Goal: Find specific page/section: Find specific page/section

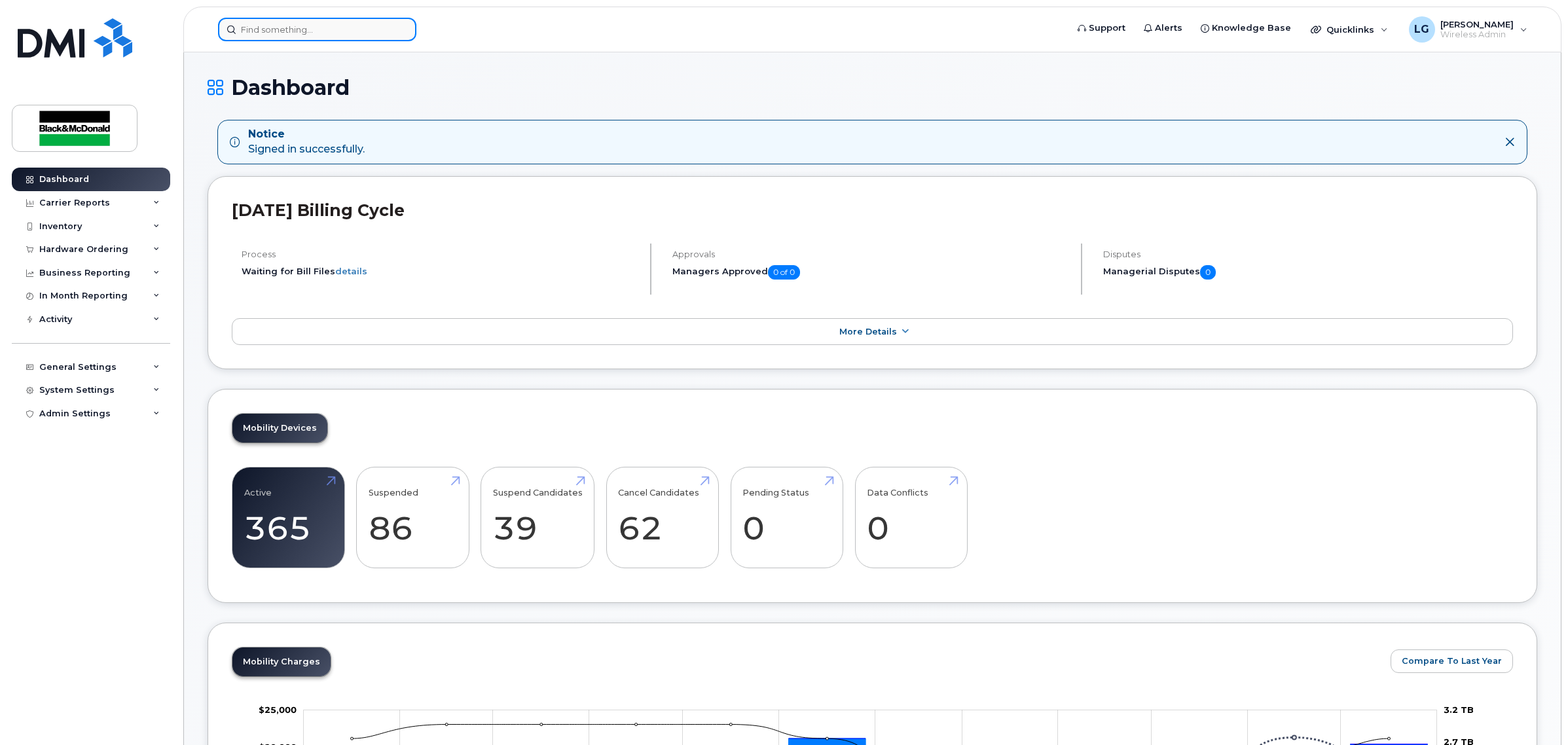
click at [366, 39] on input at bounding box center [317, 29] width 198 height 23
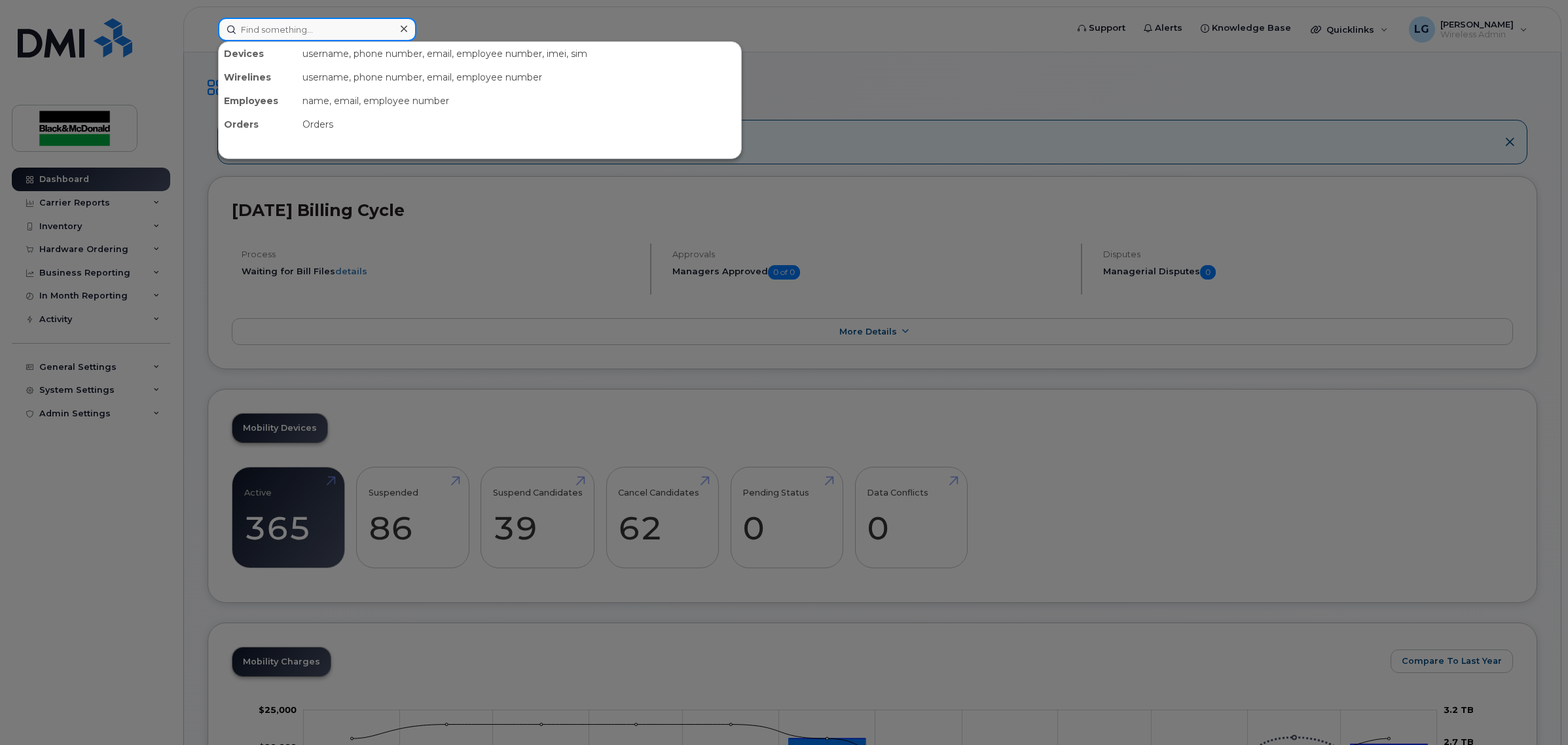
paste input "6132945486"
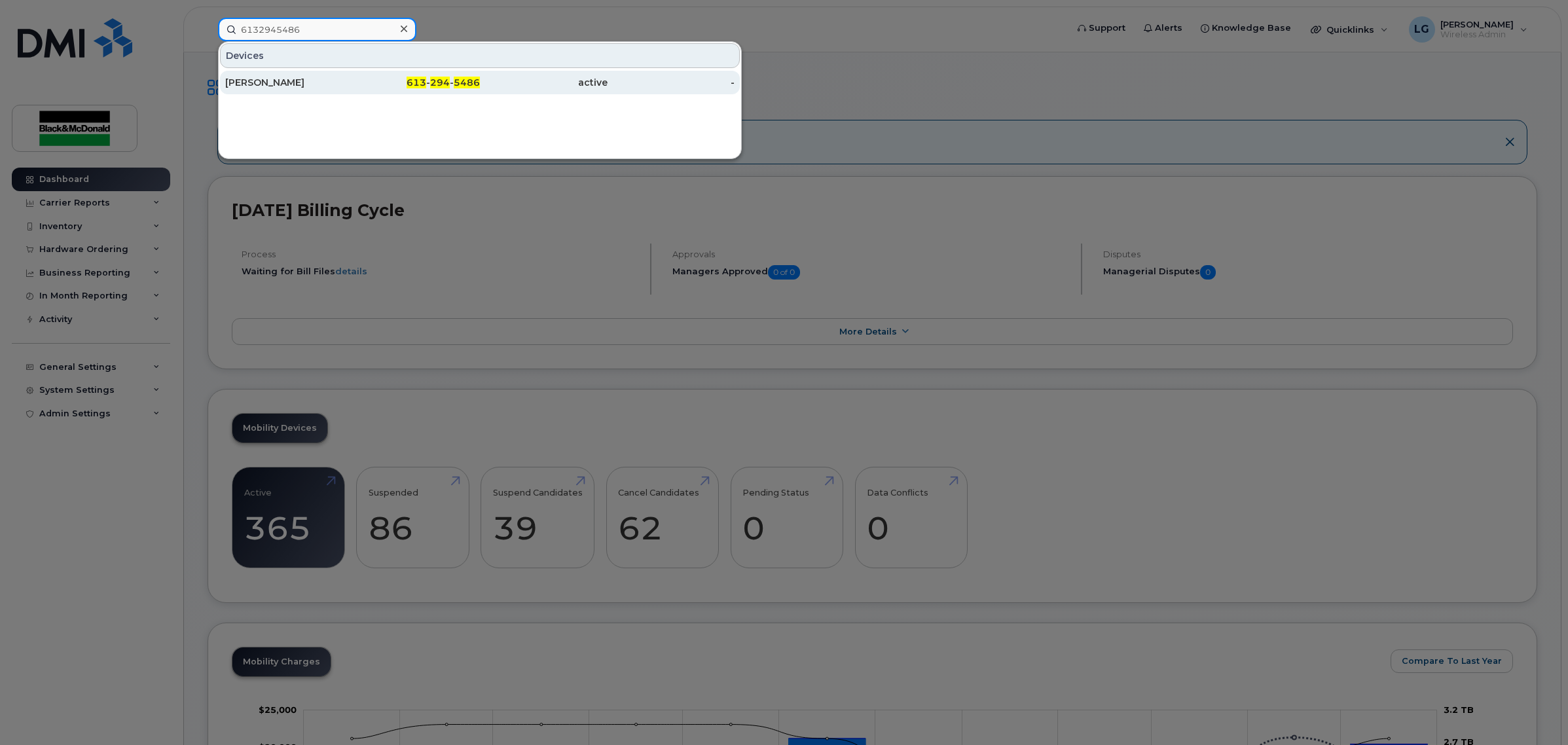
type input "6132945486"
click at [359, 79] on div "613 - 294 - 5486" at bounding box center [416, 83] width 127 height 13
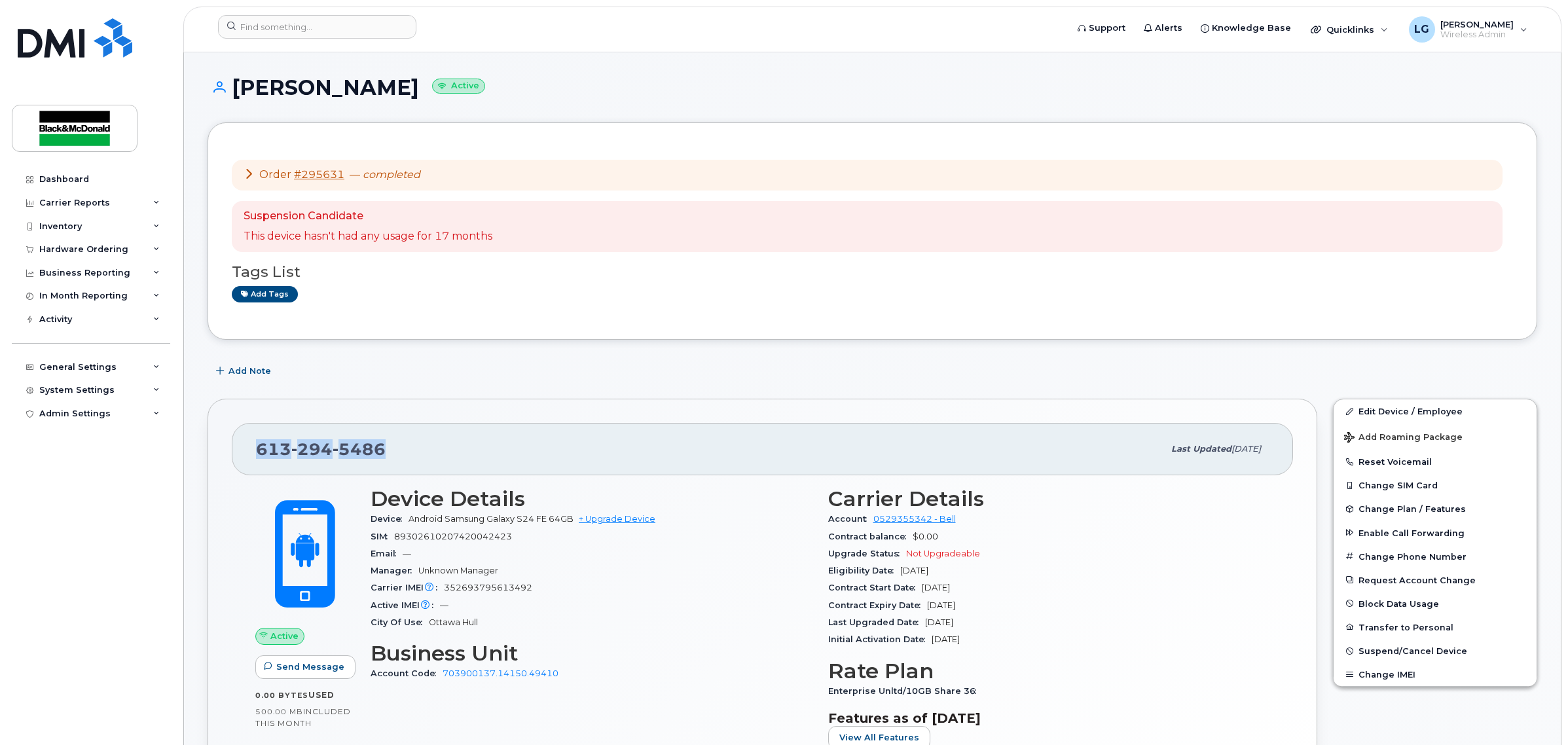
drag, startPoint x: 398, startPoint y: 449, endPoint x: 260, endPoint y: 452, distance: 138.0
click at [260, 452] on div "[PHONE_NUMBER]" at bounding box center [710, 449] width 907 height 27
copy span "[PHONE_NUMBER]"
drag, startPoint x: 504, startPoint y: 537, endPoint x: 368, endPoint y: 538, distance: 136.0
click at [368, 538] on div "Device Details Device Android Samsung Galaxy S24 FE 64GB + Upgrade Device SIM 8…" at bounding box center [592, 623] width 458 height 289
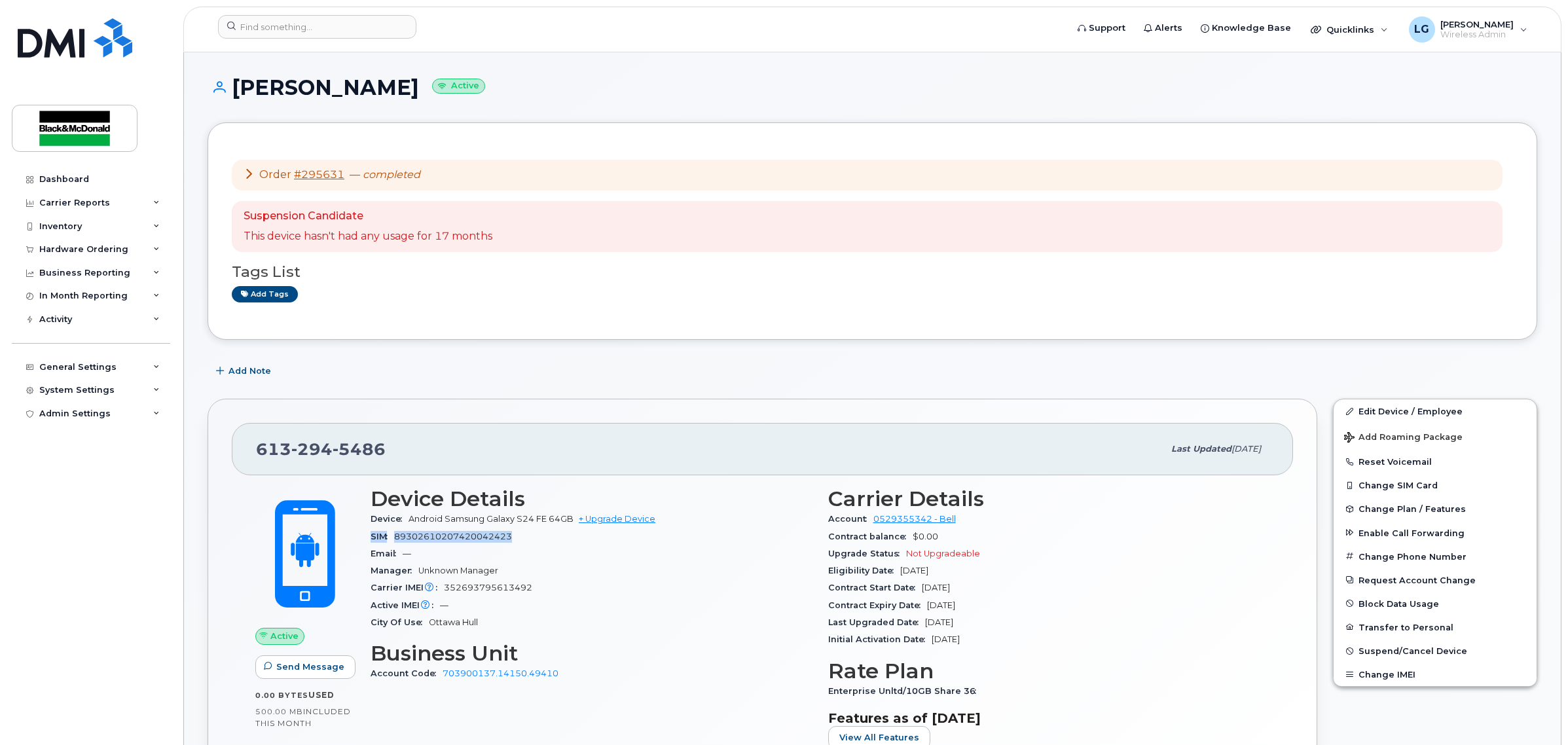
copy div "SIM 89302610207420042423"
drag, startPoint x: 522, startPoint y: 584, endPoint x: 371, endPoint y: 591, distance: 151.2
click at [371, 591] on div "Carrier IMEI Carrier IMEI is reported during the last billing cycle or change o…" at bounding box center [591, 588] width 442 height 17
copy div "Carrier IMEI Carrier IMEI is reported during the last billing cycle or change o…"
click at [1403, 464] on button "Reset Voicemail" at bounding box center [1435, 461] width 203 height 23
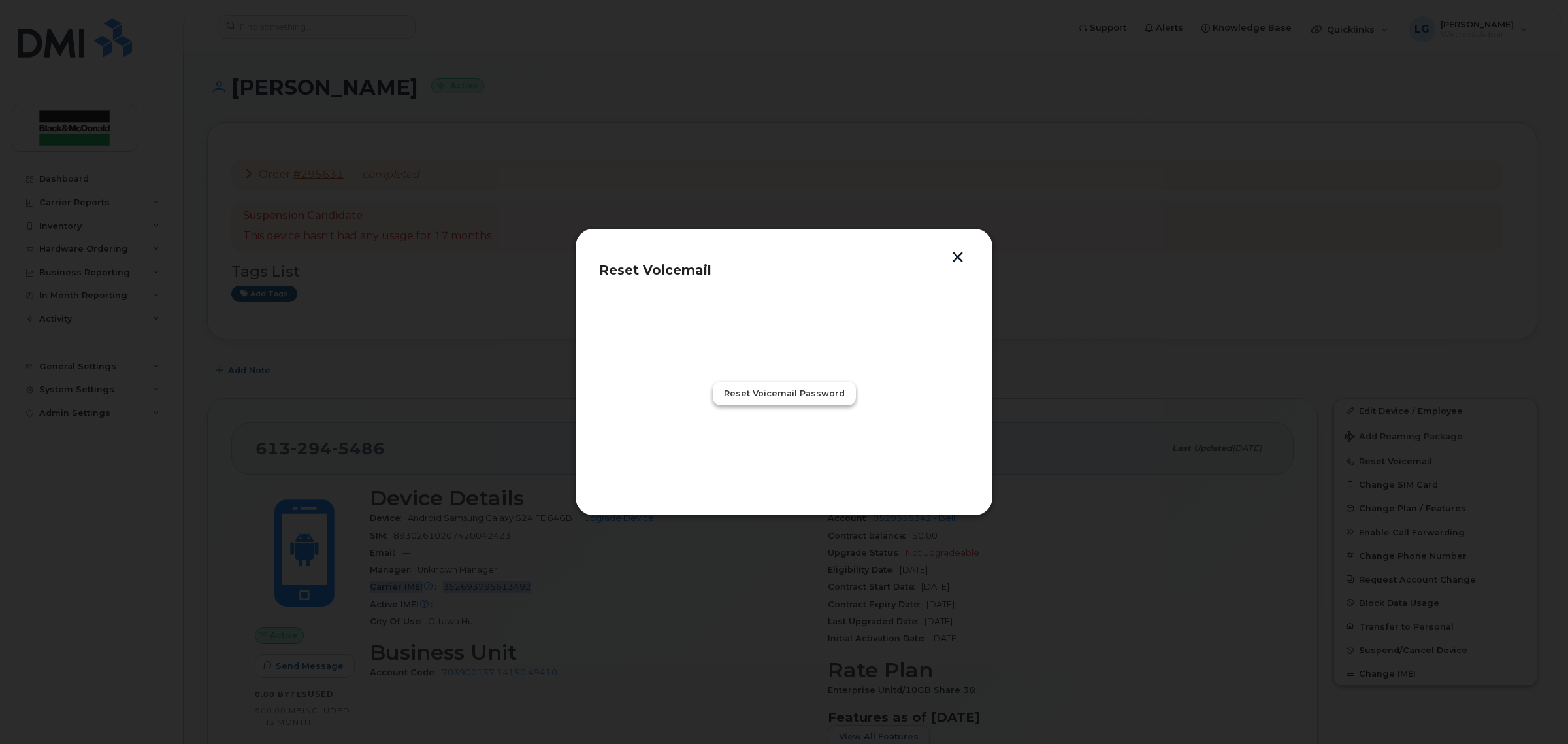
click at [804, 390] on span "Reset Voicemail Password" at bounding box center [784, 393] width 121 height 13
click at [759, 448] on div "Close" at bounding box center [784, 450] width 141 height 23
click at [794, 449] on span "Close" at bounding box center [784, 450] width 26 height 13
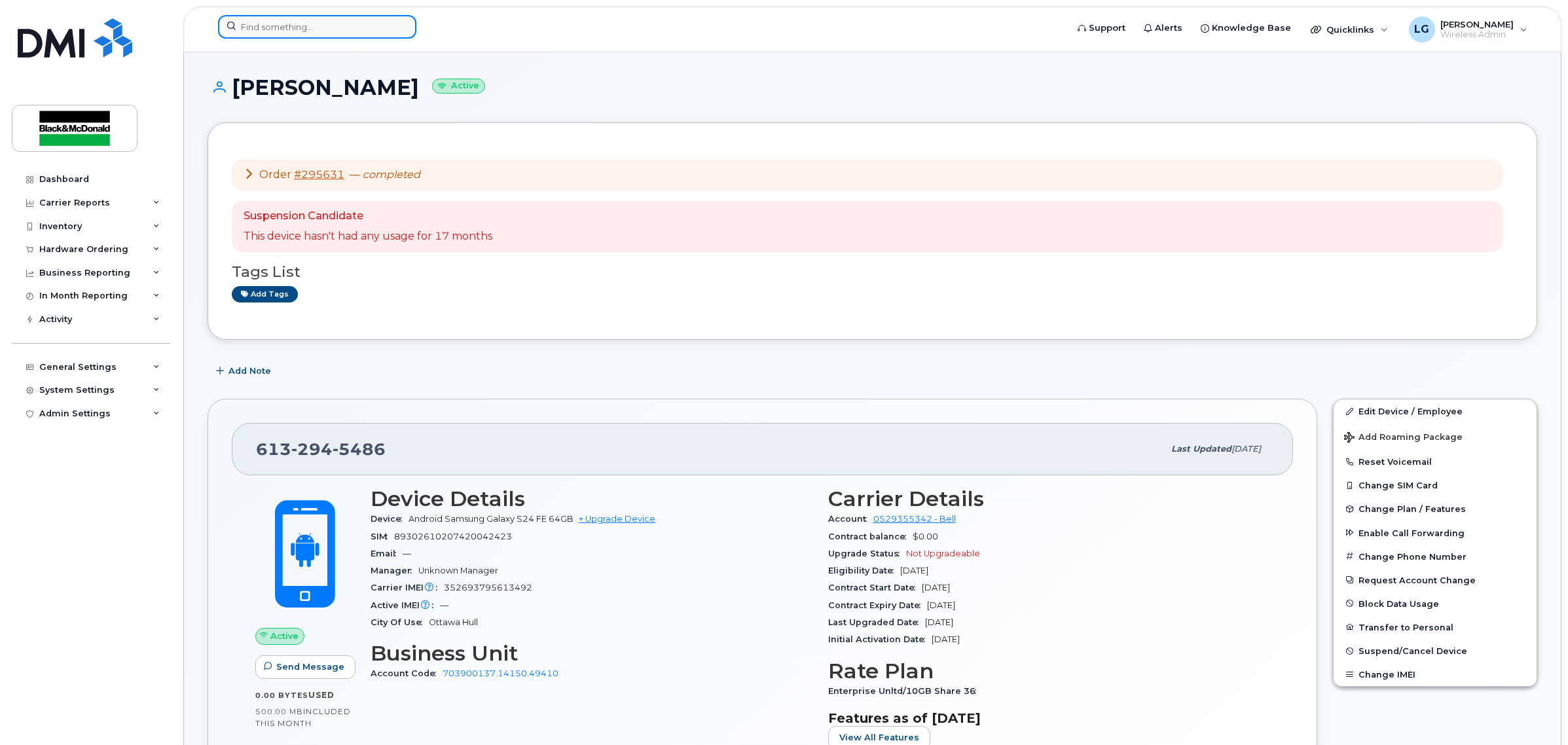
click at [273, 37] on input at bounding box center [317, 27] width 198 height 23
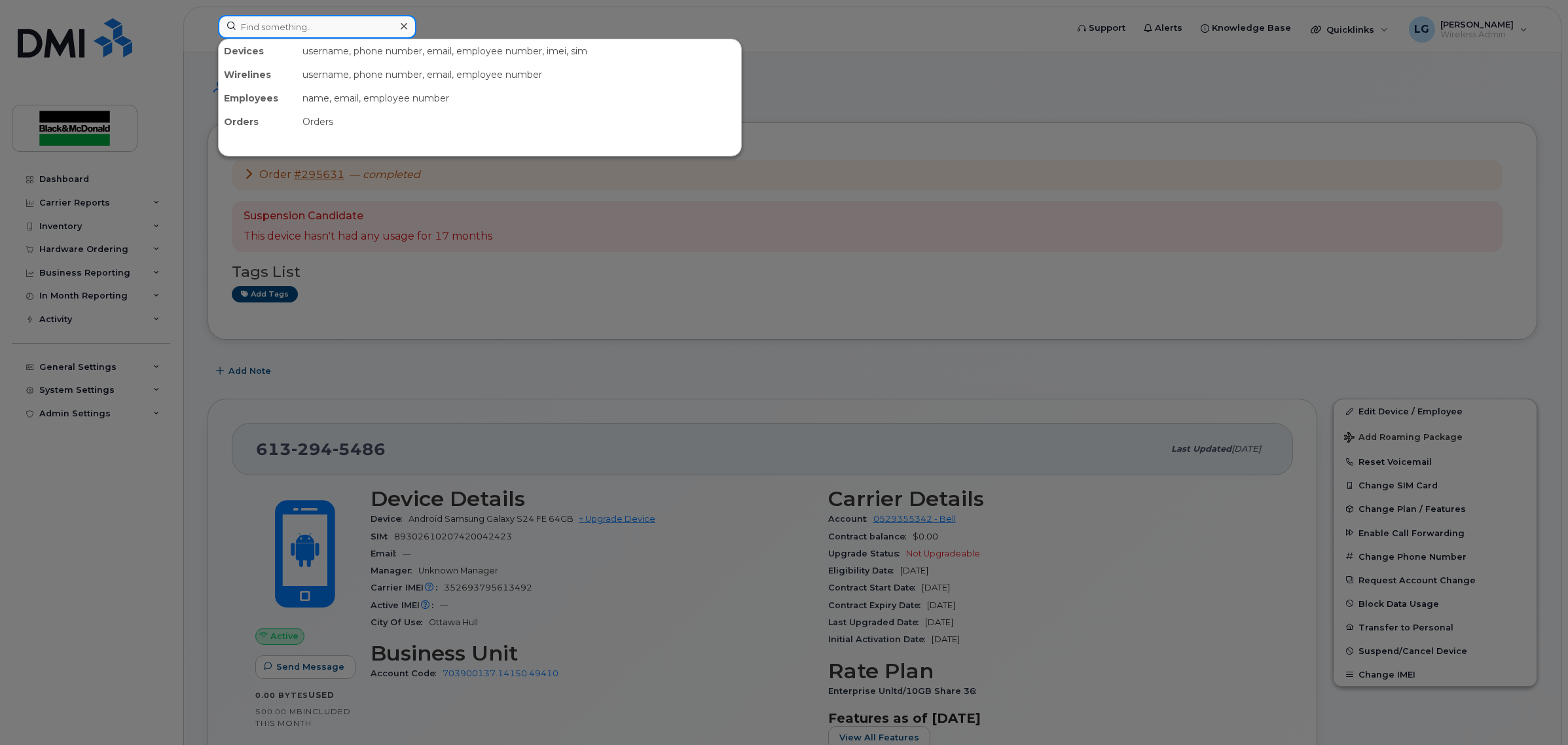
type input "v"
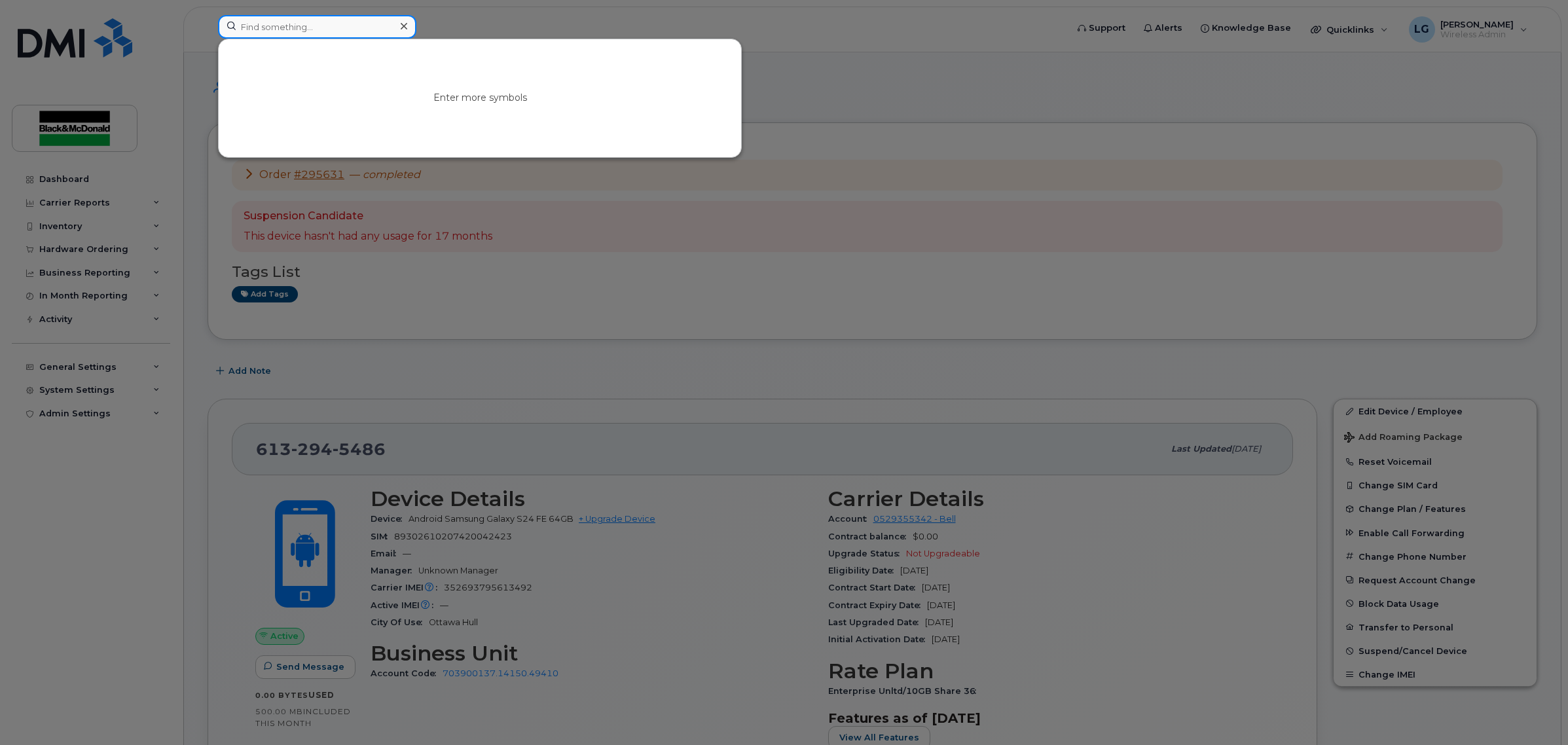
paste input "Jordan Montgomery"
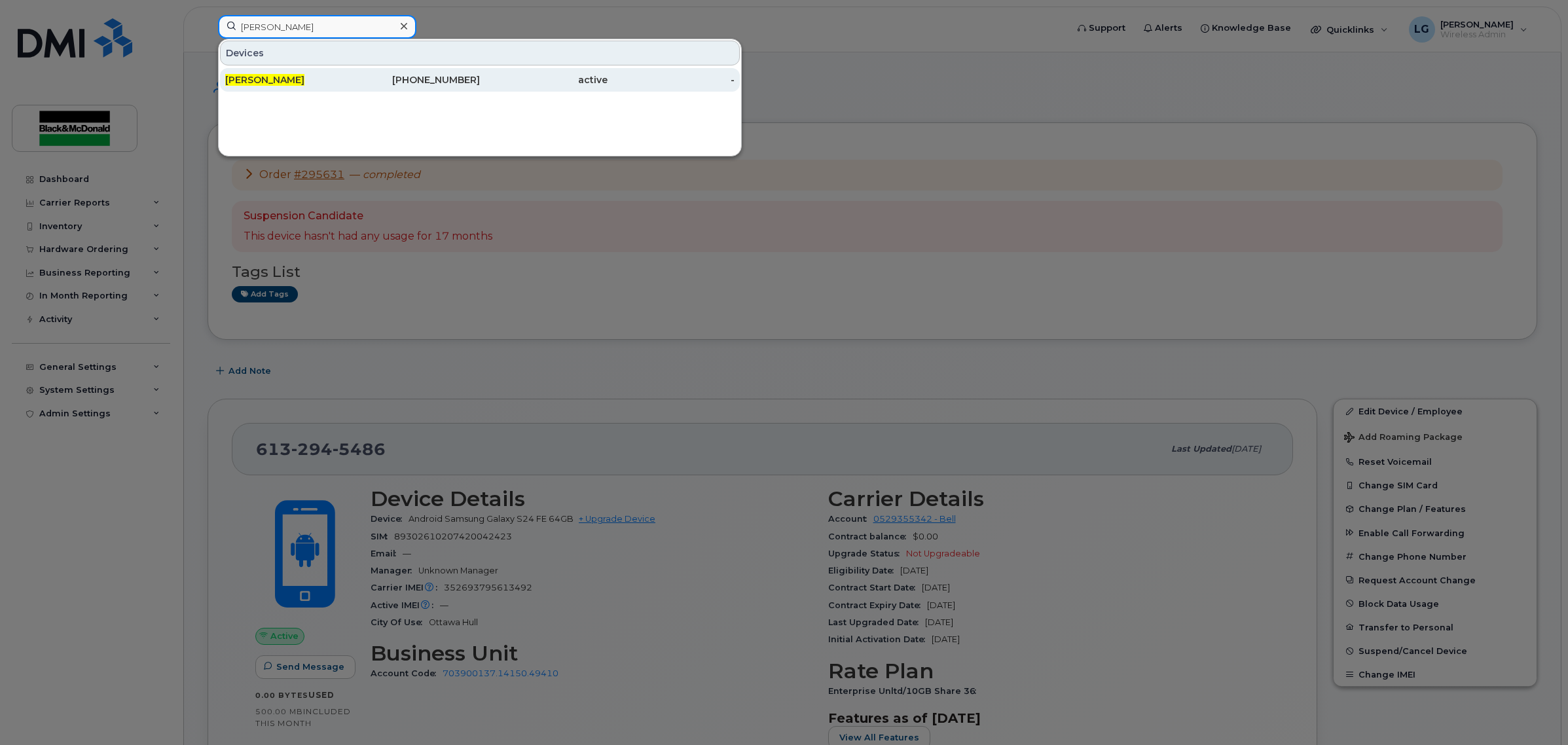
type input "Jordan Montgomery"
click at [480, 69] on div "343-597-6576" at bounding box center [543, 79] width 127 height 23
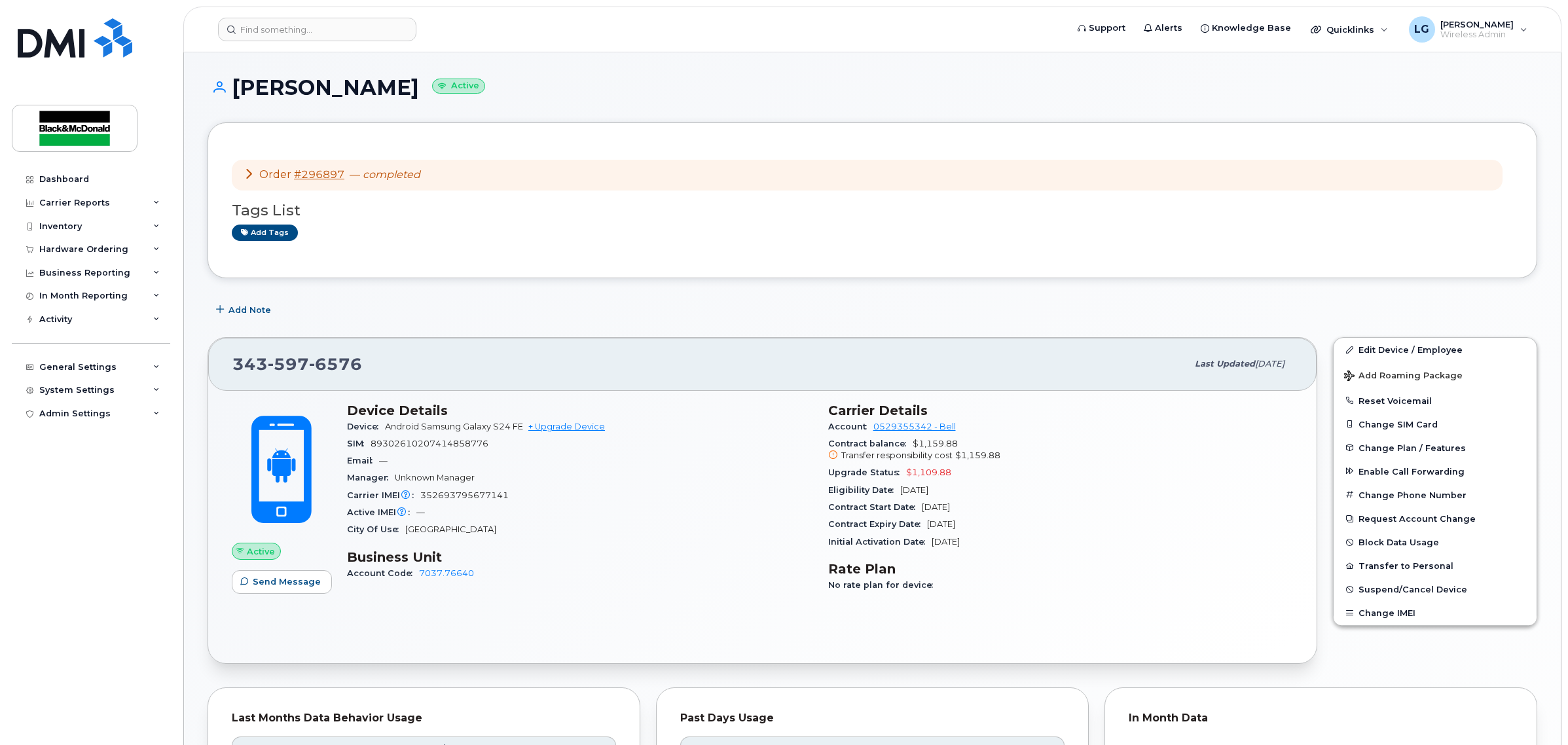
drag, startPoint x: 455, startPoint y: 87, endPoint x: 223, endPoint y: 93, distance: 232.1
click at [223, 93] on h1 "Jordan Montgomery Active" at bounding box center [872, 87] width 1330 height 23
copy h1 "Jordan Montgomery"
